Goal: Find specific page/section: Find specific page/section

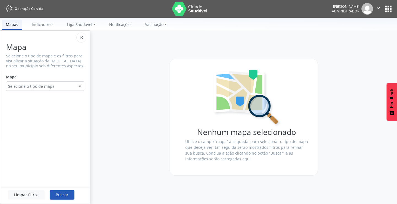
click at [388, 8] on button "apps" at bounding box center [389, 9] width 10 height 10
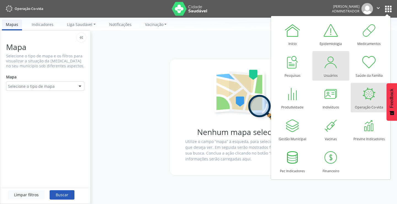
click at [331, 72] on div "Usuários" at bounding box center [331, 73] width 14 height 7
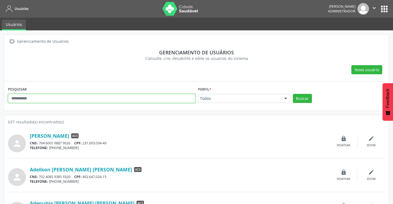
click at [21, 98] on input "text" at bounding box center [101, 98] width 187 height 9
type input "*****"
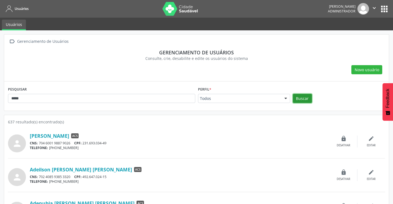
click at [302, 97] on button "Buscar" at bounding box center [302, 98] width 19 height 9
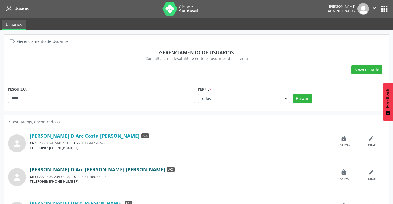
click at [75, 169] on link "Joana D Arc Pereira da Silva" at bounding box center [98, 169] width 136 height 6
